Goal: Information Seeking & Learning: Learn about a topic

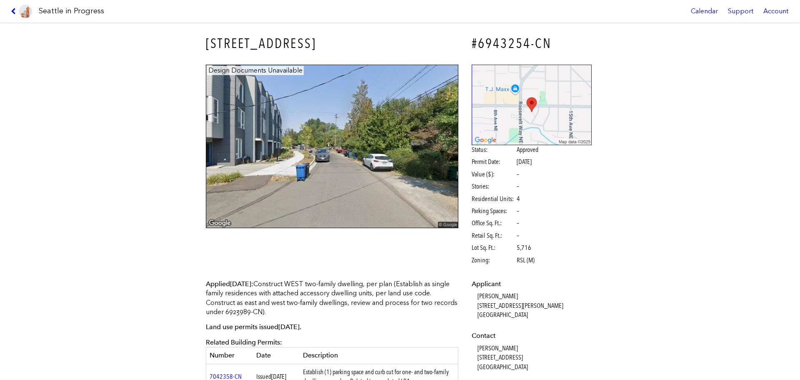
drag, startPoint x: 190, startPoint y: 36, endPoint x: 327, endPoint y: 40, distance: 136.7
click at [327, 40] on div "10835 11TH AVE NE #6943254-CN Design Documents Unavailable Status: Approved Per…" at bounding box center [400, 200] width 800 height 357
copy h3 "10835 11TH AVE NE"
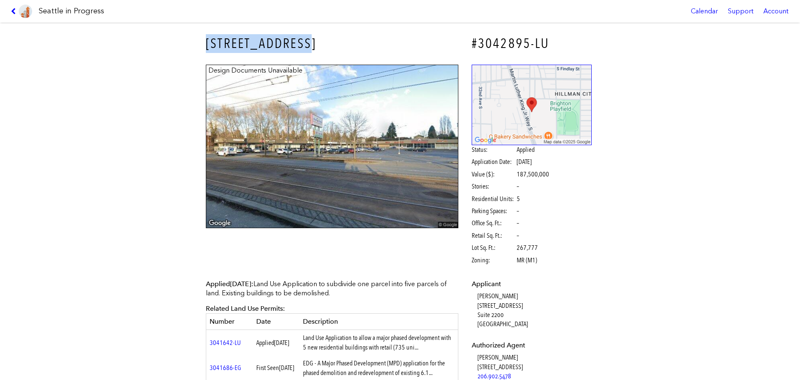
drag, startPoint x: 185, startPoint y: 38, endPoint x: 319, endPoint y: 42, distance: 134.2
click at [319, 42] on div "5900 37TH AVE S #3042895-LU Design Documents Unavailable Status: Applied Applic…" at bounding box center [400, 200] width 800 height 357
copy h3 "[STREET_ADDRESS]"
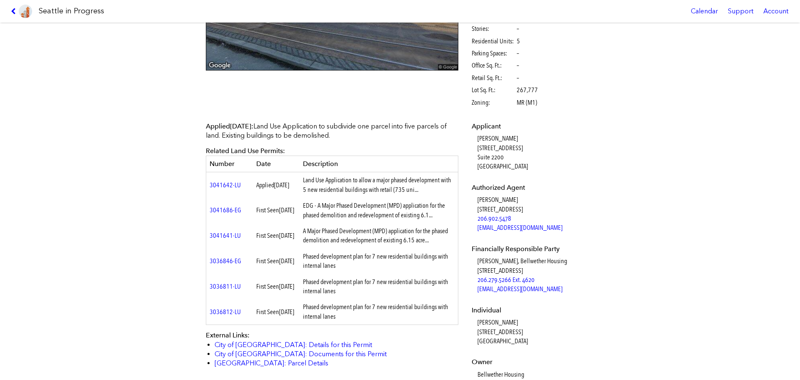
scroll to position [167, 0]
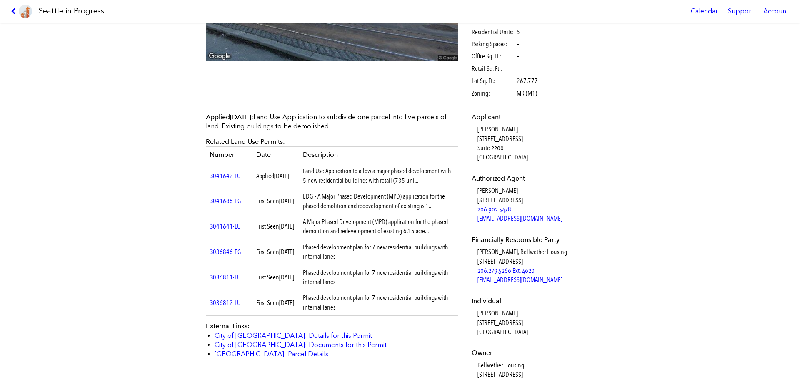
click at [268, 339] on link "City of [GEOGRAPHIC_DATA]: Details for this Permit" at bounding box center [293, 335] width 157 height 8
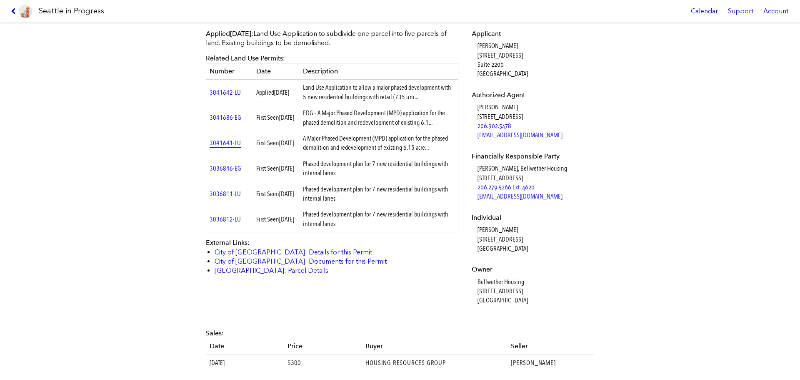
scroll to position [347, 0]
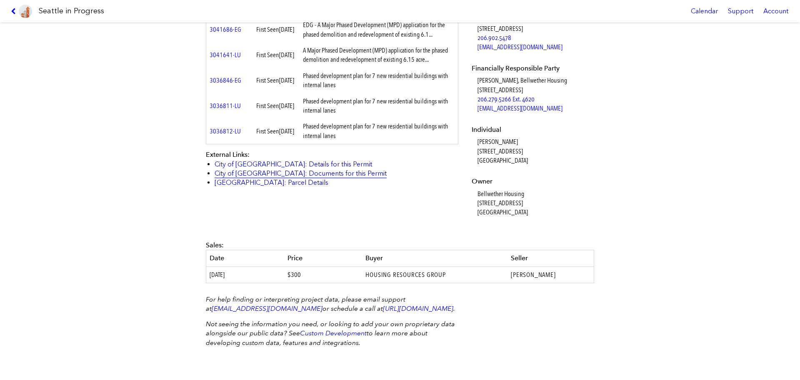
click at [246, 171] on link "City of [GEOGRAPHIC_DATA]: Documents for this Permit" at bounding box center [301, 173] width 172 height 8
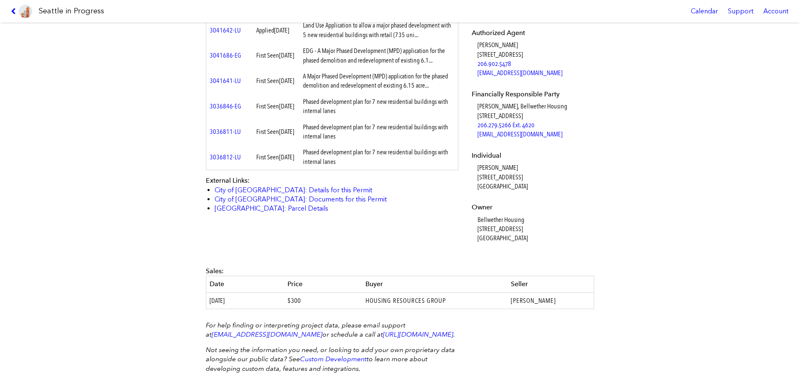
scroll to position [347, 0]
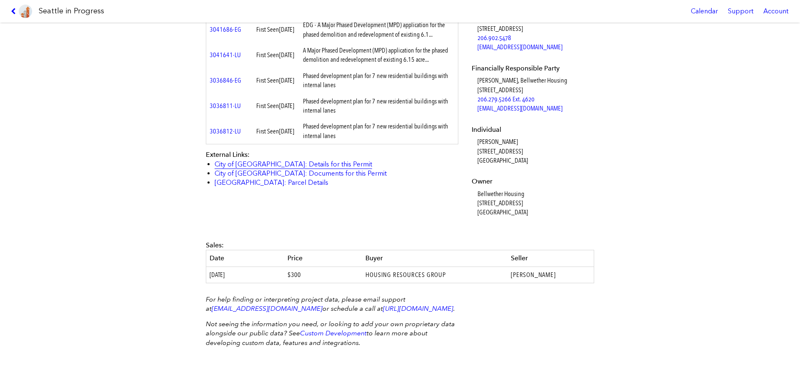
click at [275, 164] on link "City of [GEOGRAPHIC_DATA]: Details for this Permit" at bounding box center [293, 164] width 157 height 8
